Goal: Task Accomplishment & Management: Manage account settings

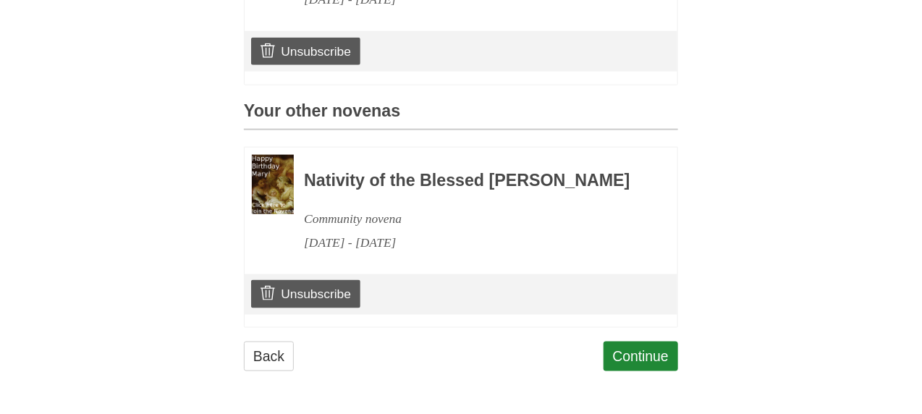
scroll to position [585, 0]
click at [336, 297] on link "Unsubscribe" at bounding box center [305, 293] width 109 height 27
click at [325, 299] on link "Unsubscribe" at bounding box center [305, 293] width 109 height 27
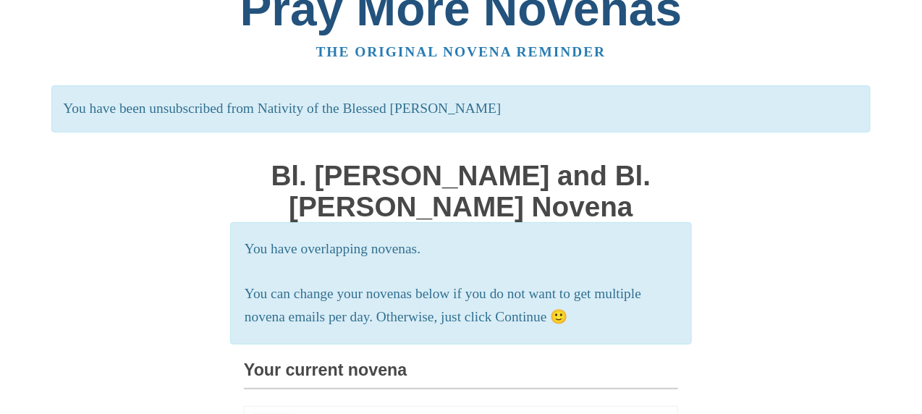
scroll to position [27, 0]
